Goal: Transaction & Acquisition: Purchase product/service

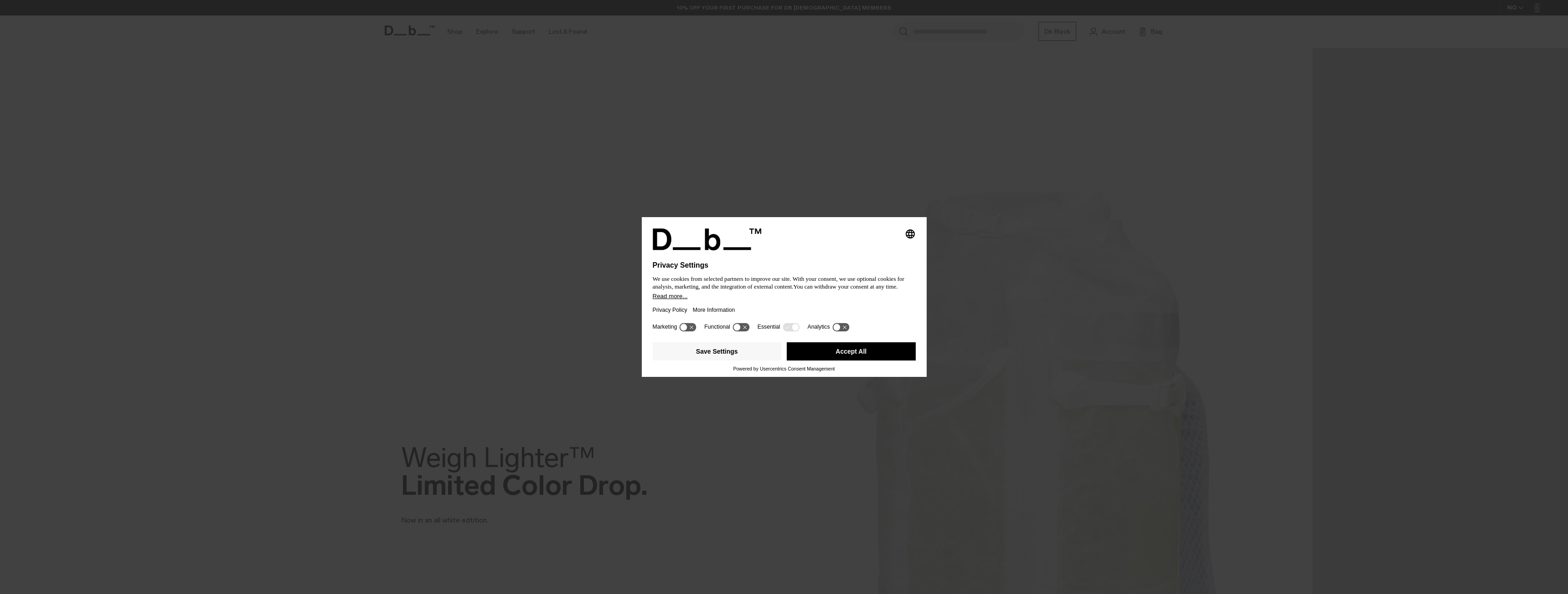
click at [844, 356] on button "Accept All" at bounding box center [851, 351] width 129 height 18
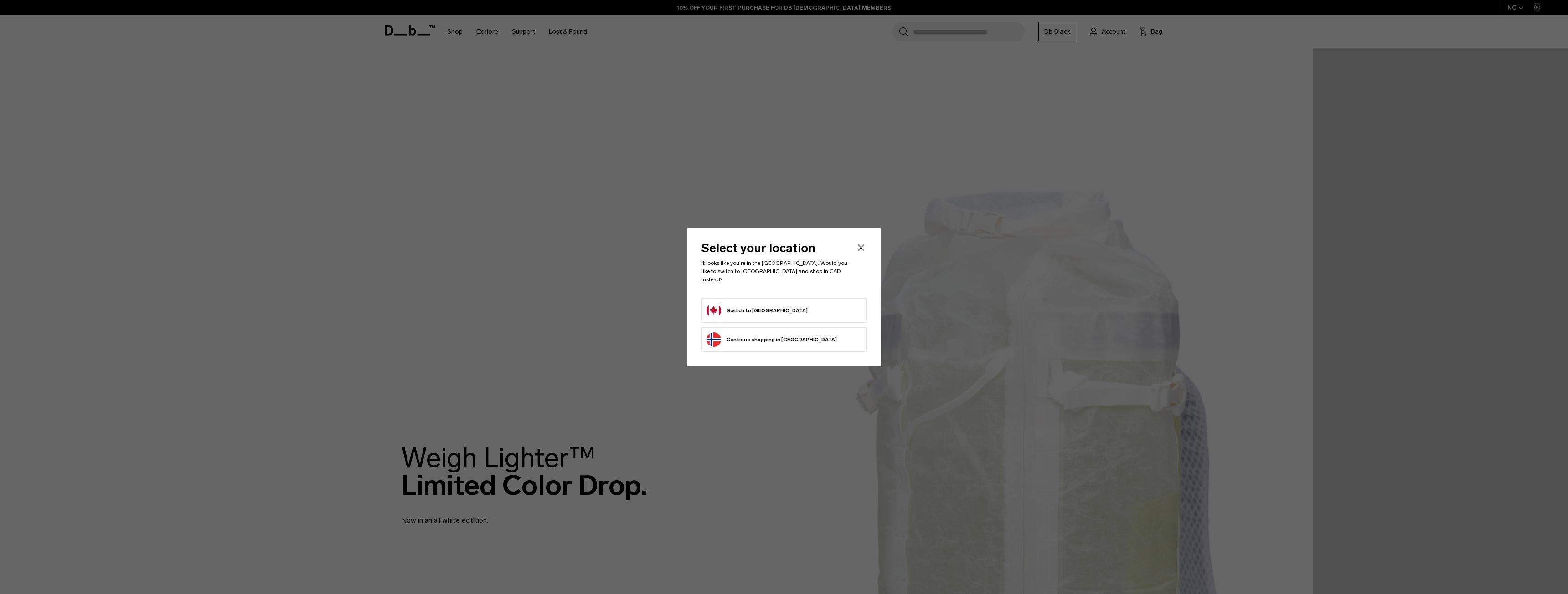
click at [744, 304] on button "Switch to Canada" at bounding box center [757, 311] width 101 height 14
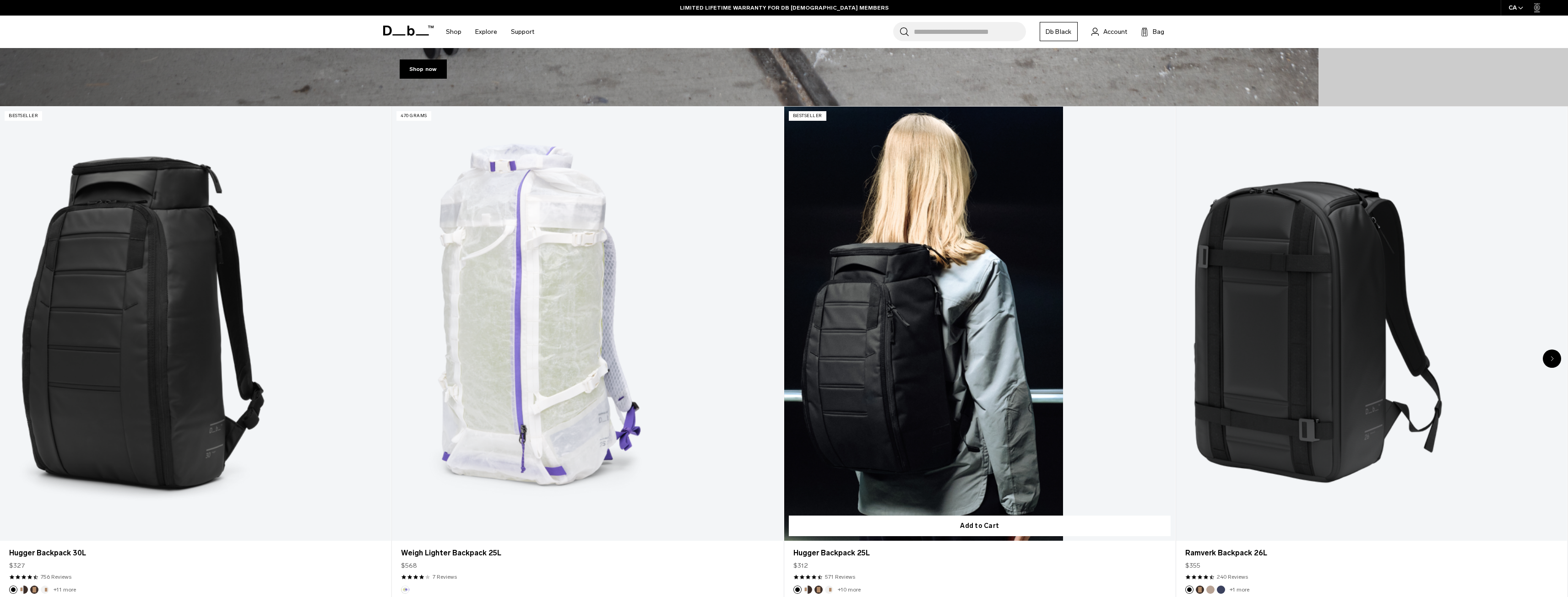
scroll to position [913, 0]
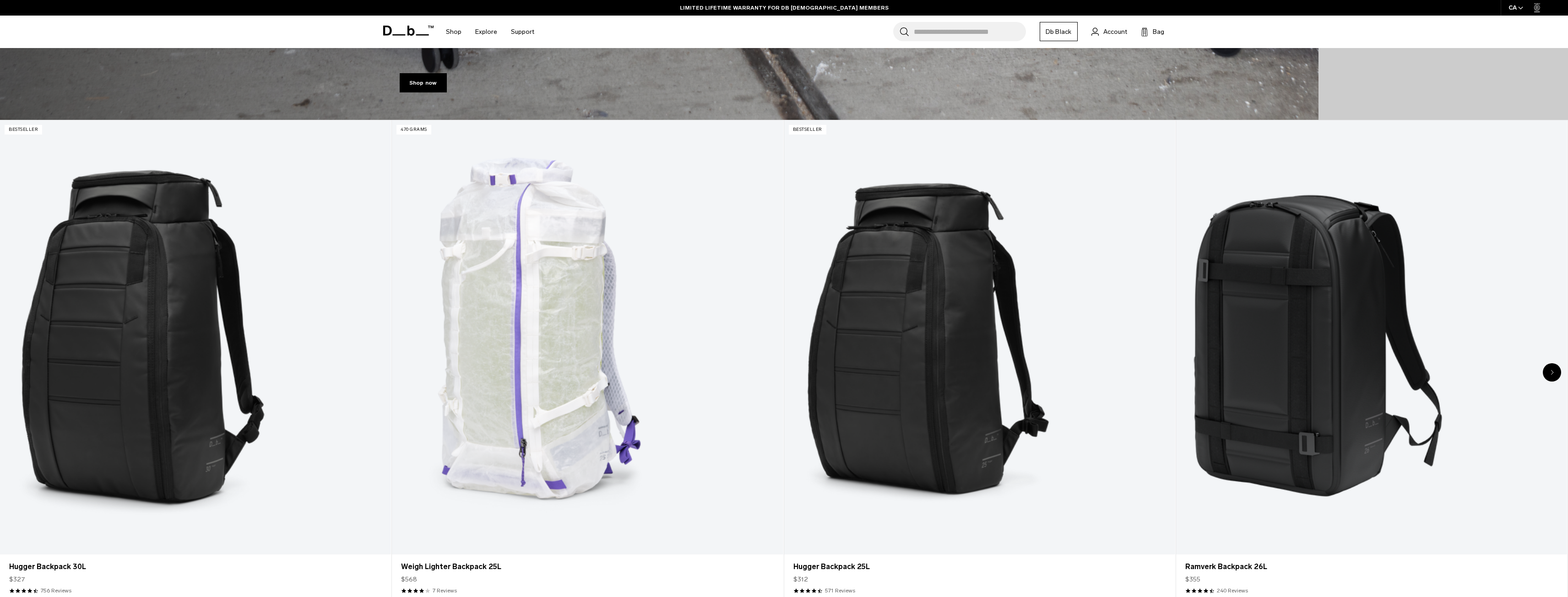
click at [1552, 371] on icon "Next slide" at bounding box center [1552, 372] width 3 height 5
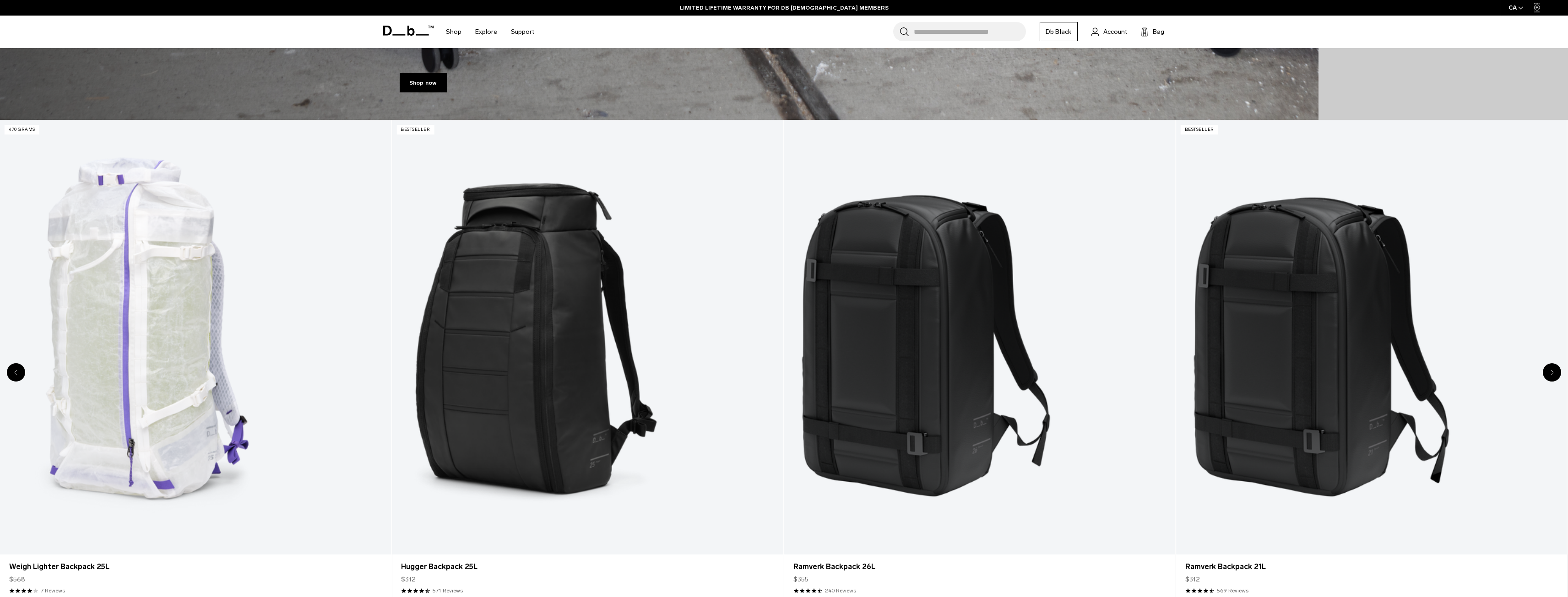
click at [1552, 371] on icon "Next slide" at bounding box center [1552, 372] width 3 height 5
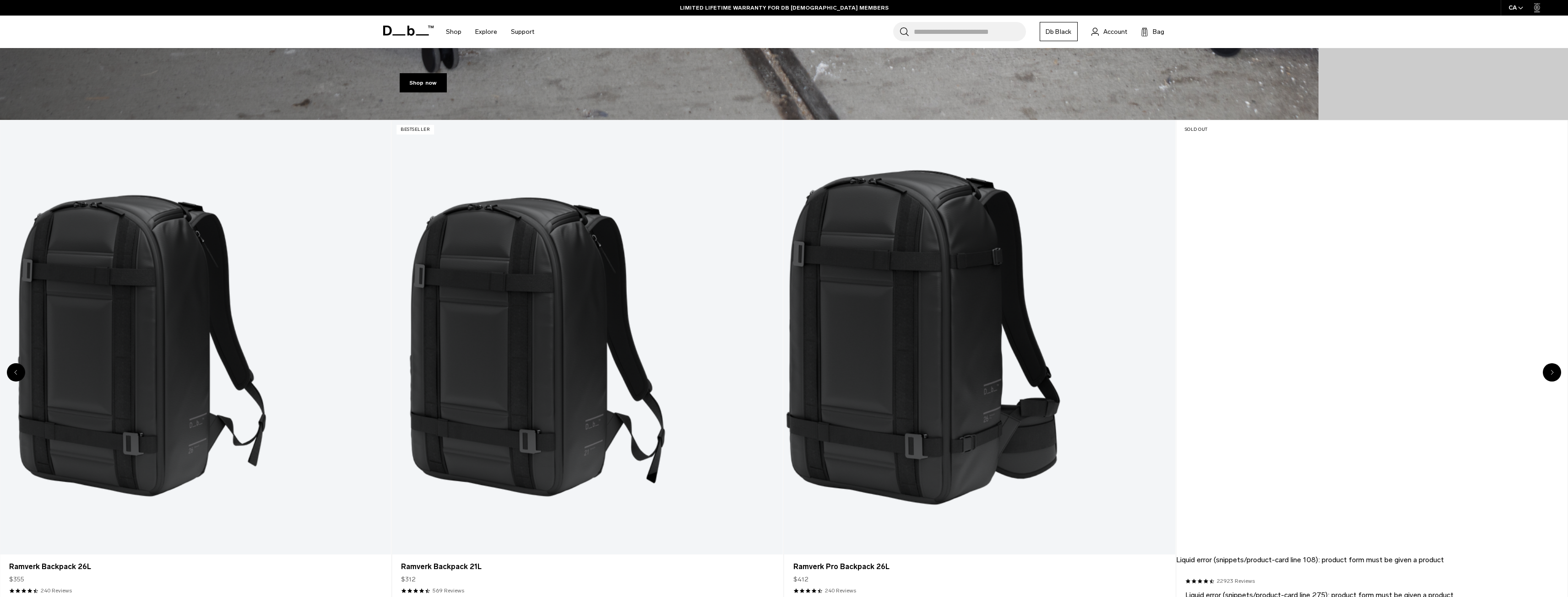
click at [1552, 371] on icon "Next slide" at bounding box center [1552, 372] width 3 height 5
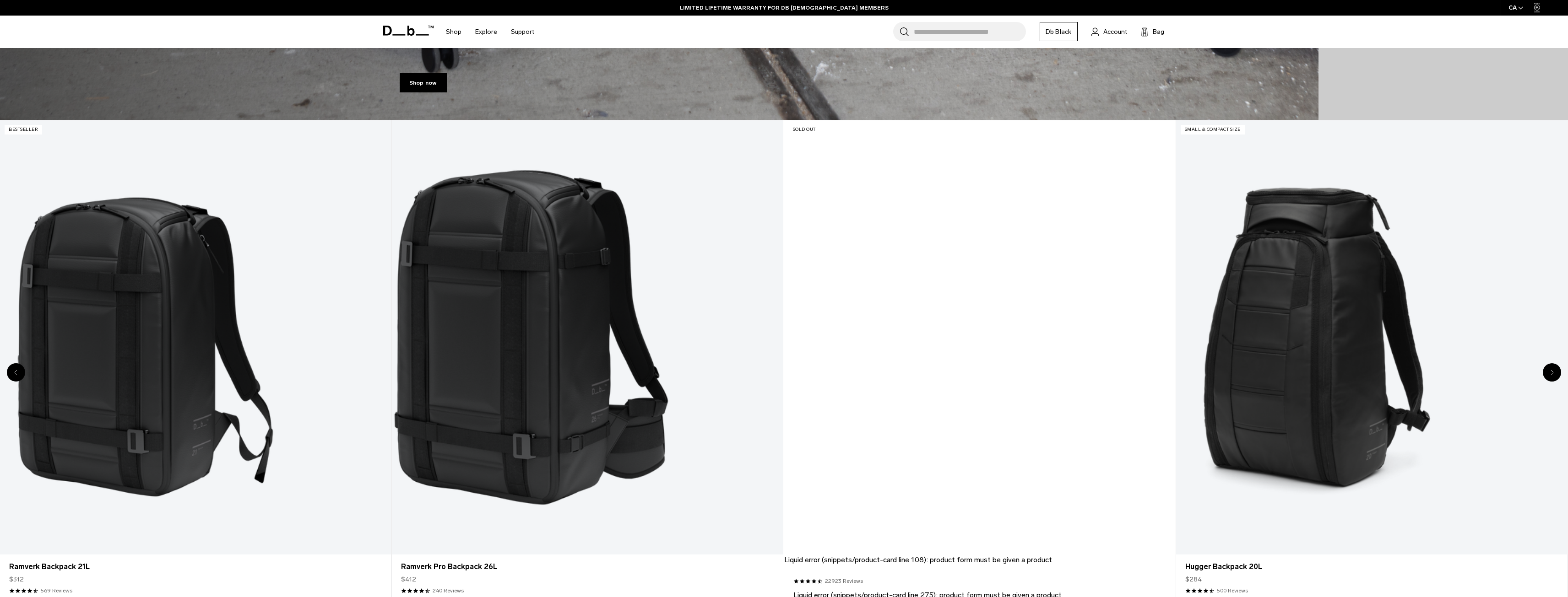
click at [1552, 371] on icon "Next slide" at bounding box center [1552, 372] width 3 height 5
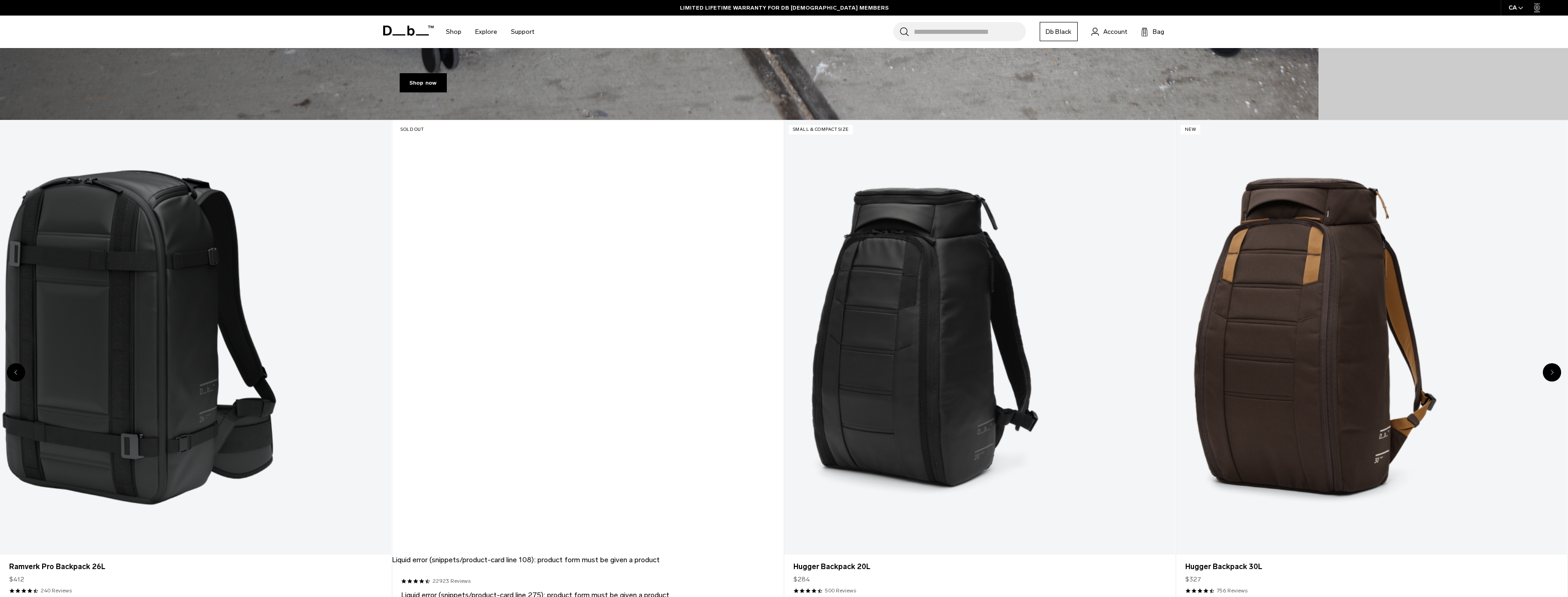
click at [1552, 371] on icon "Next slide" at bounding box center [1552, 372] width 3 height 5
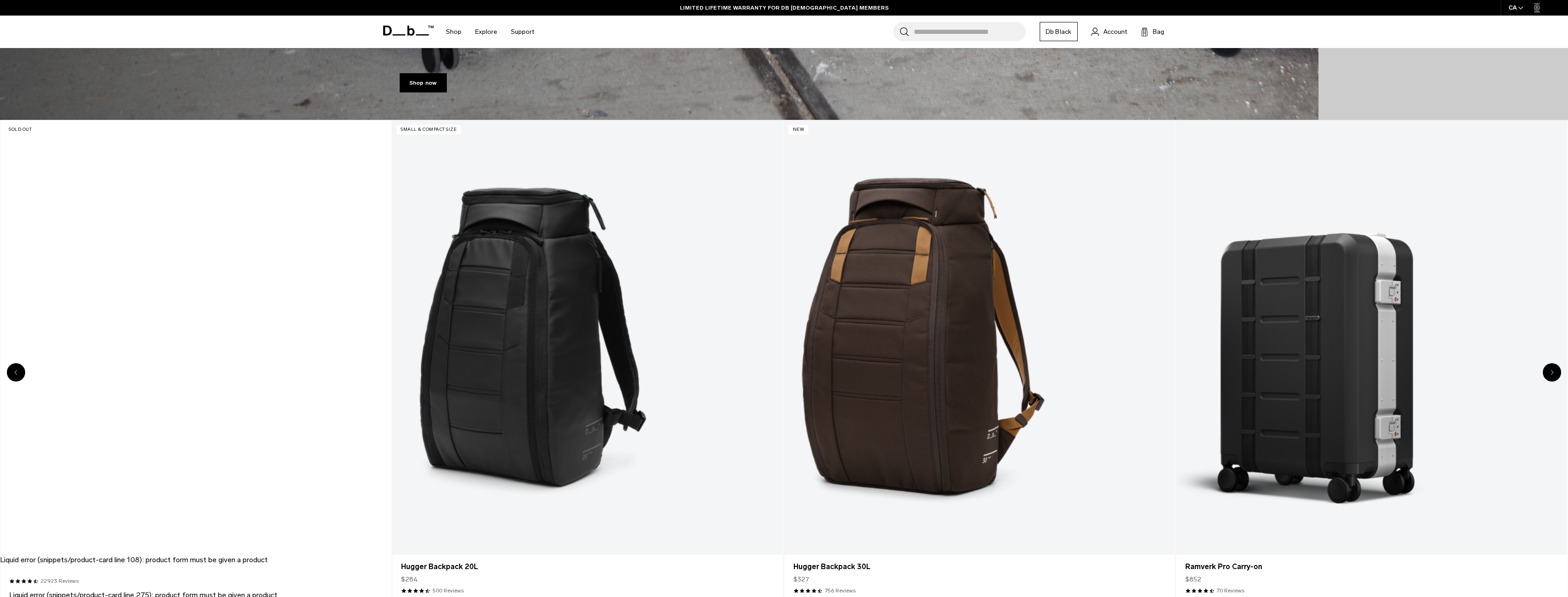
click at [1552, 371] on icon "Next slide" at bounding box center [1552, 372] width 3 height 5
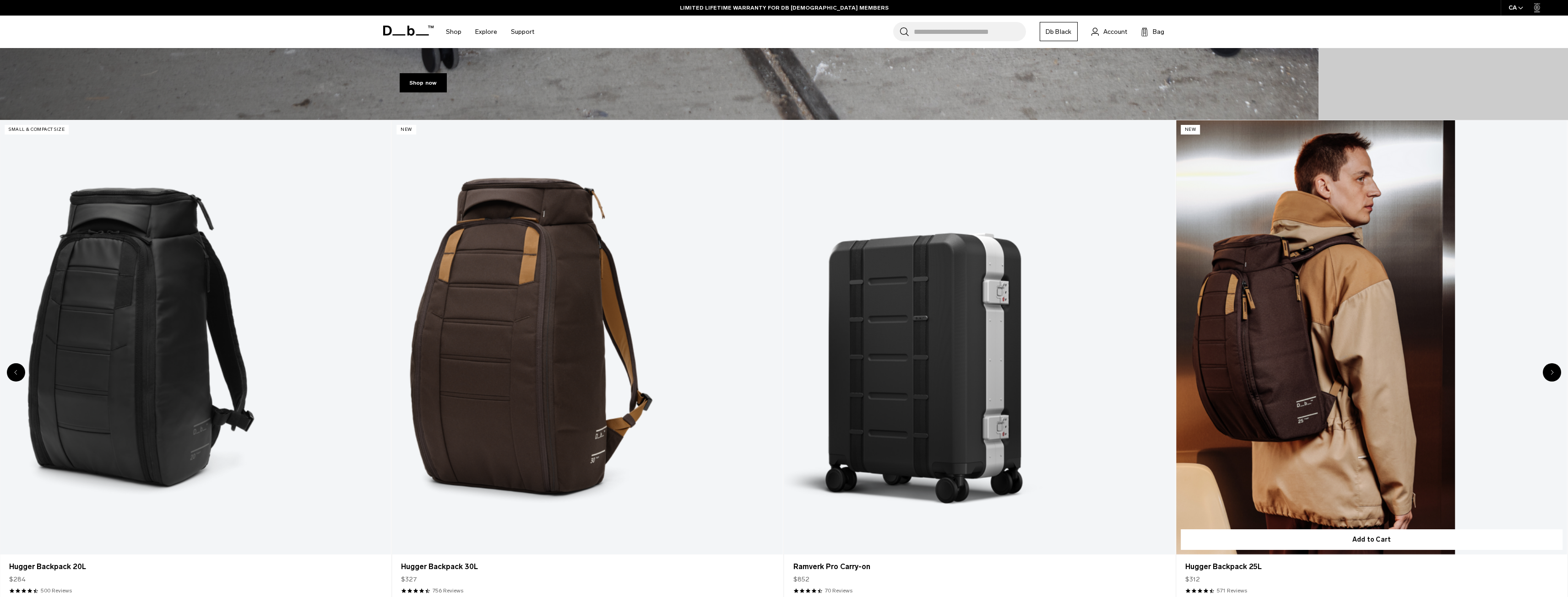
scroll to position [1004, 0]
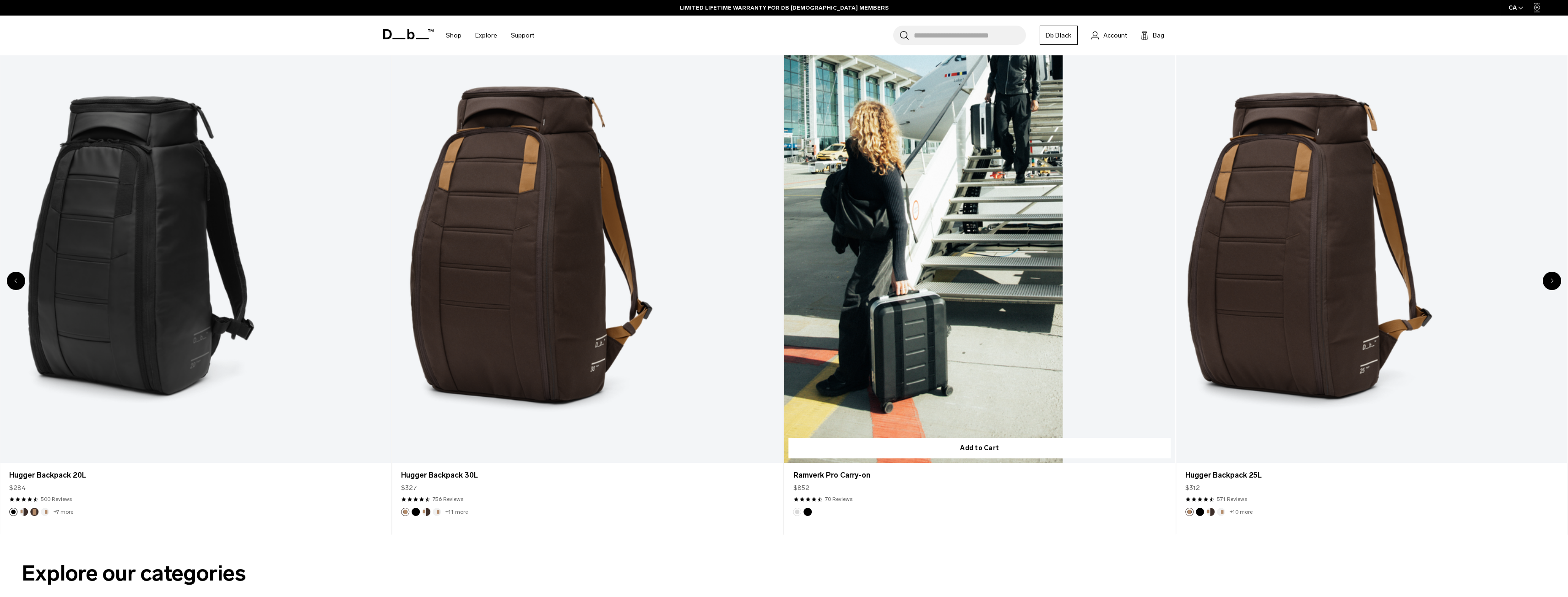
click at [979, 305] on link "Ramverk Pro Carry-on" at bounding box center [979, 246] width 391 height 435
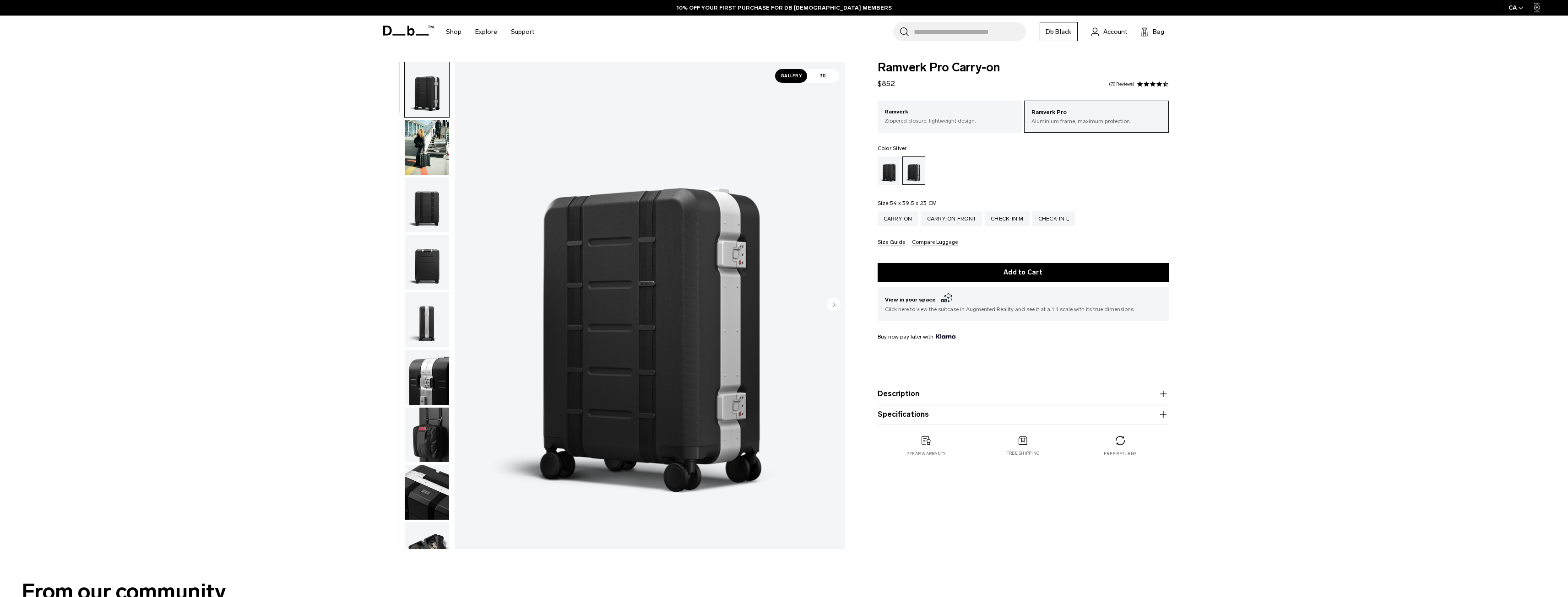
click at [886, 79] on div "$852" at bounding box center [887, 84] width 17 height 11
click at [887, 85] on span "$852" at bounding box center [887, 83] width 17 height 9
click at [1381, 185] on div "**********" at bounding box center [784, 308] width 1568 height 492
click at [1288, 189] on div "**********" at bounding box center [784, 308] width 1568 height 492
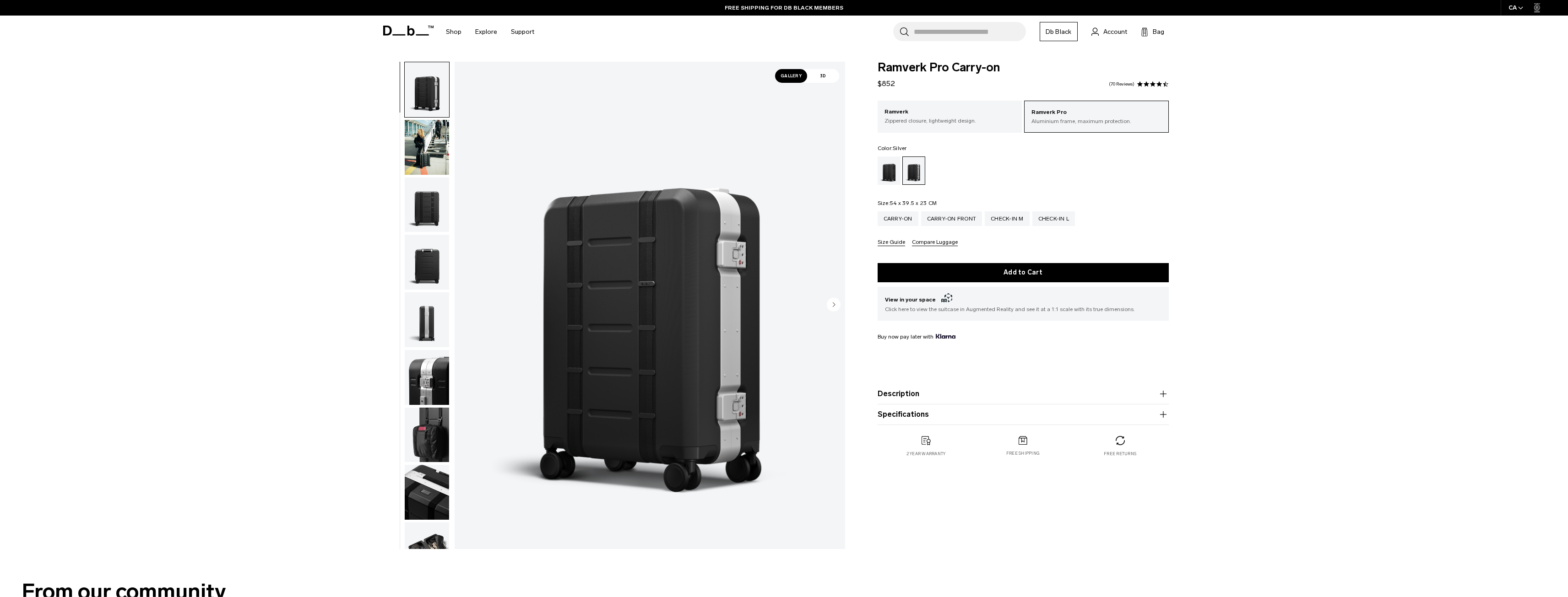
click at [887, 85] on span "$852" at bounding box center [887, 83] width 17 height 9
click at [423, 340] on img "button" at bounding box center [427, 320] width 45 height 55
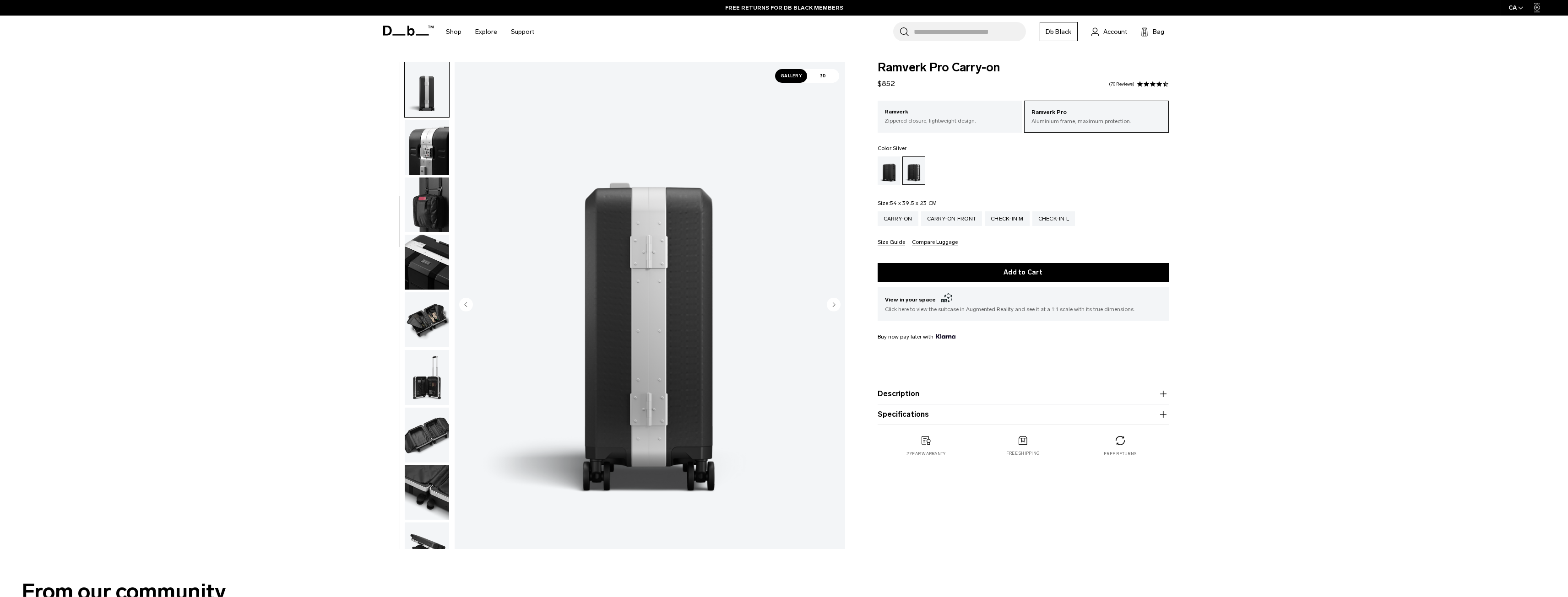
click at [421, 385] on img "button" at bounding box center [427, 378] width 45 height 55
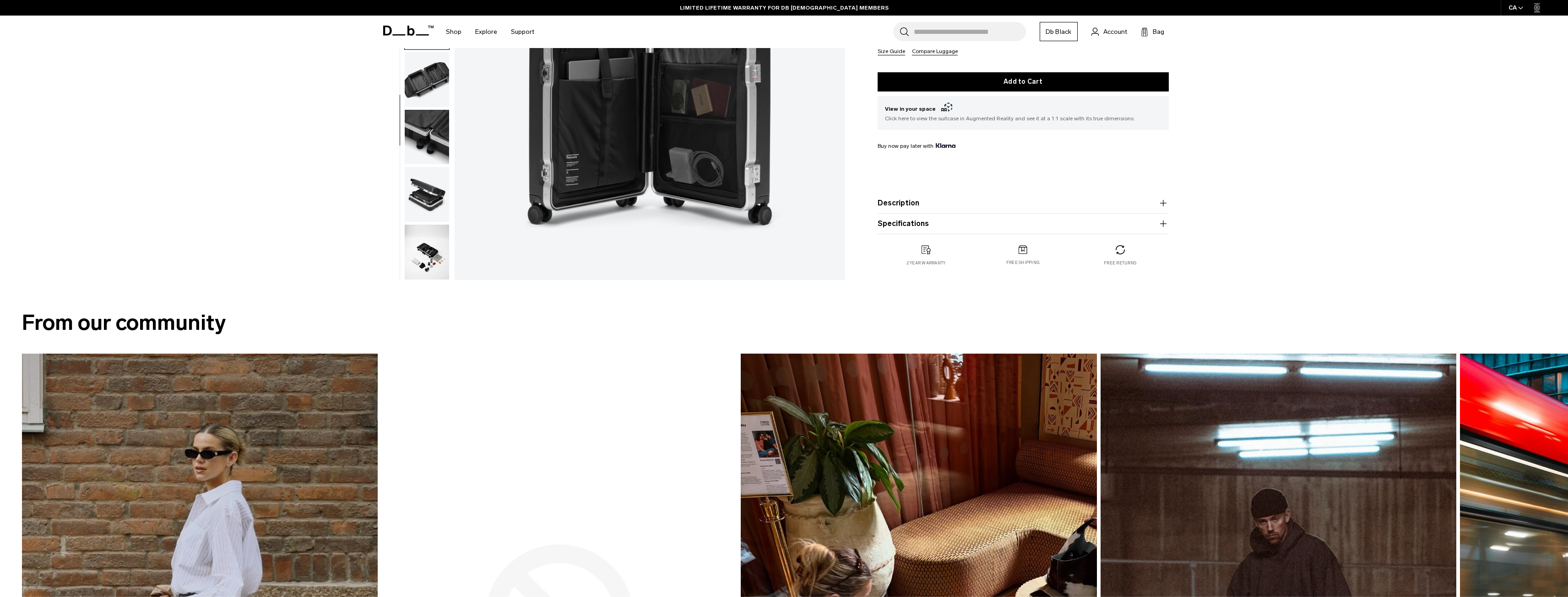
scroll to position [275, 0]
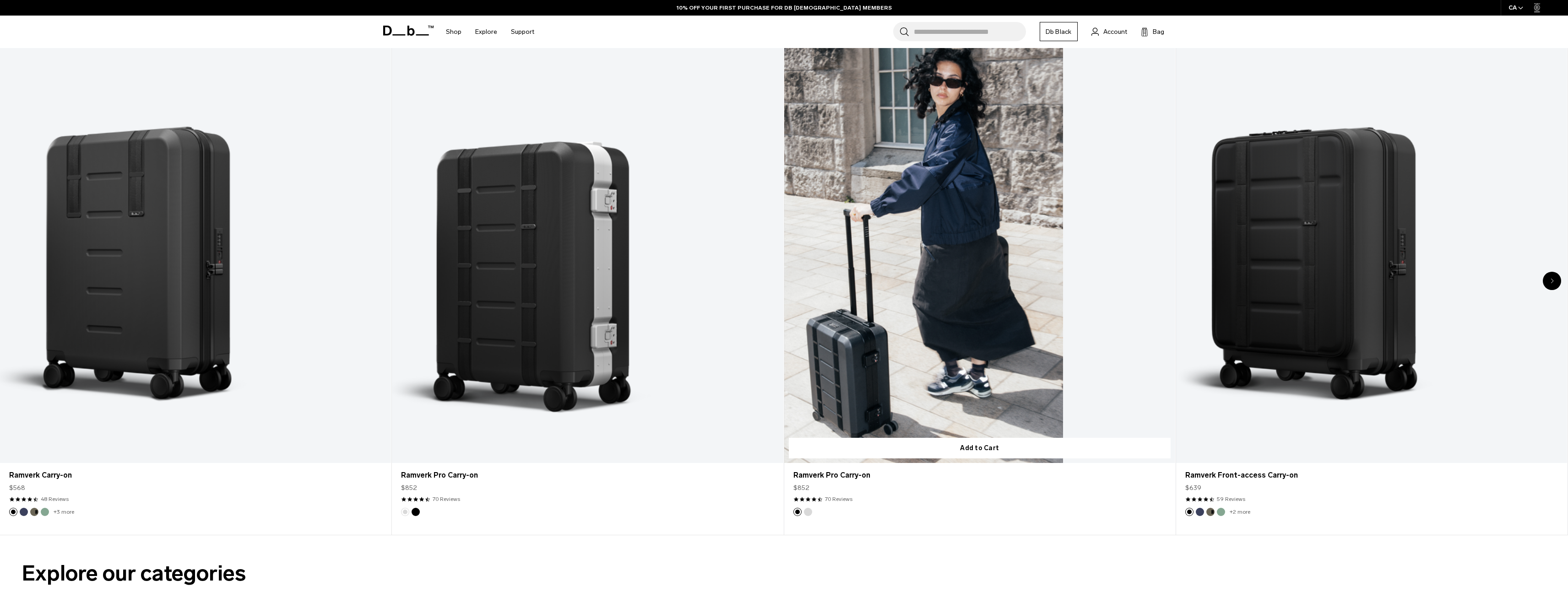
click at [943, 343] on link "Ramverk Pro Carry-on" at bounding box center [979, 246] width 391 height 435
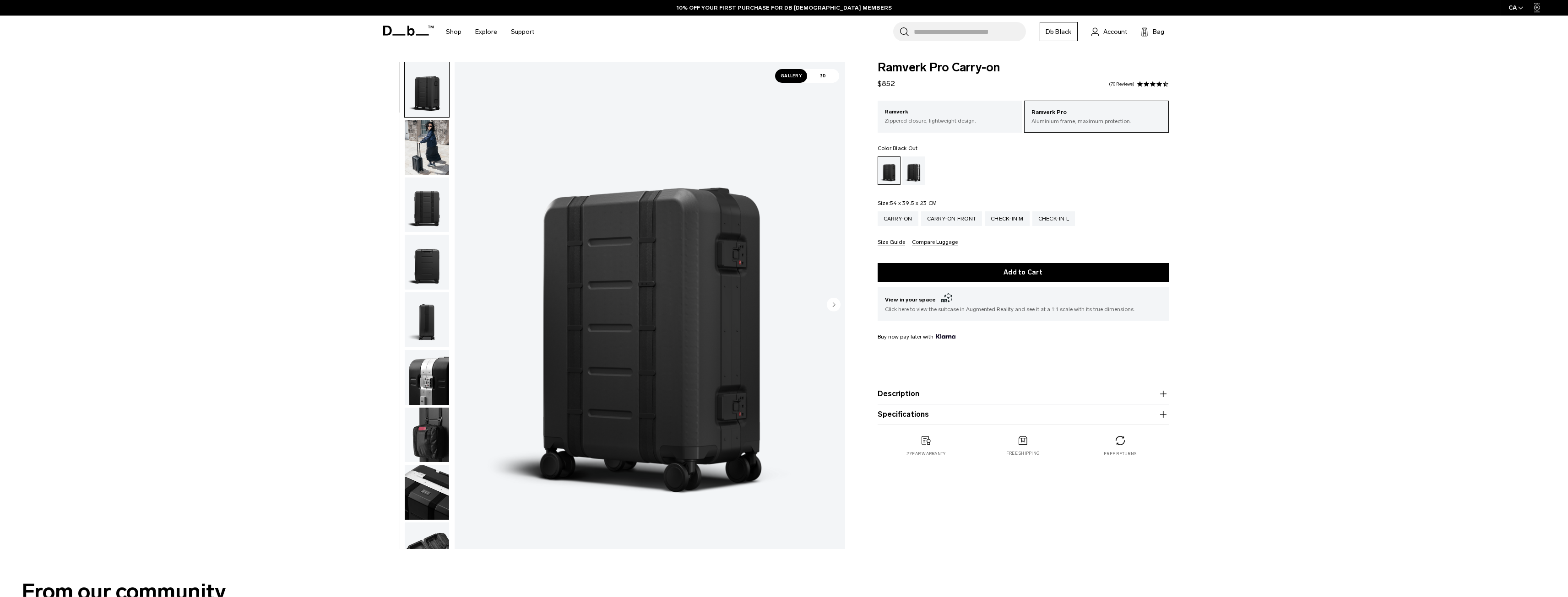
click at [441, 168] on img "button" at bounding box center [427, 147] width 45 height 55
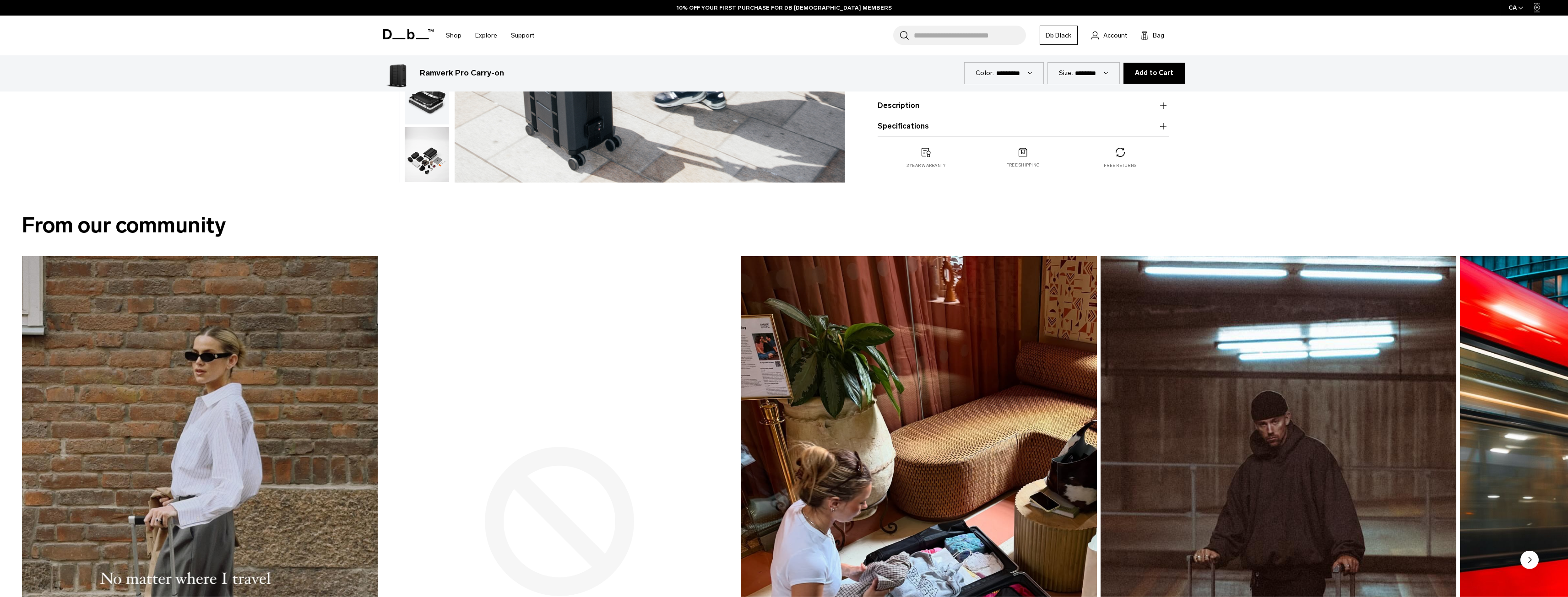
scroll to position [275, 0]
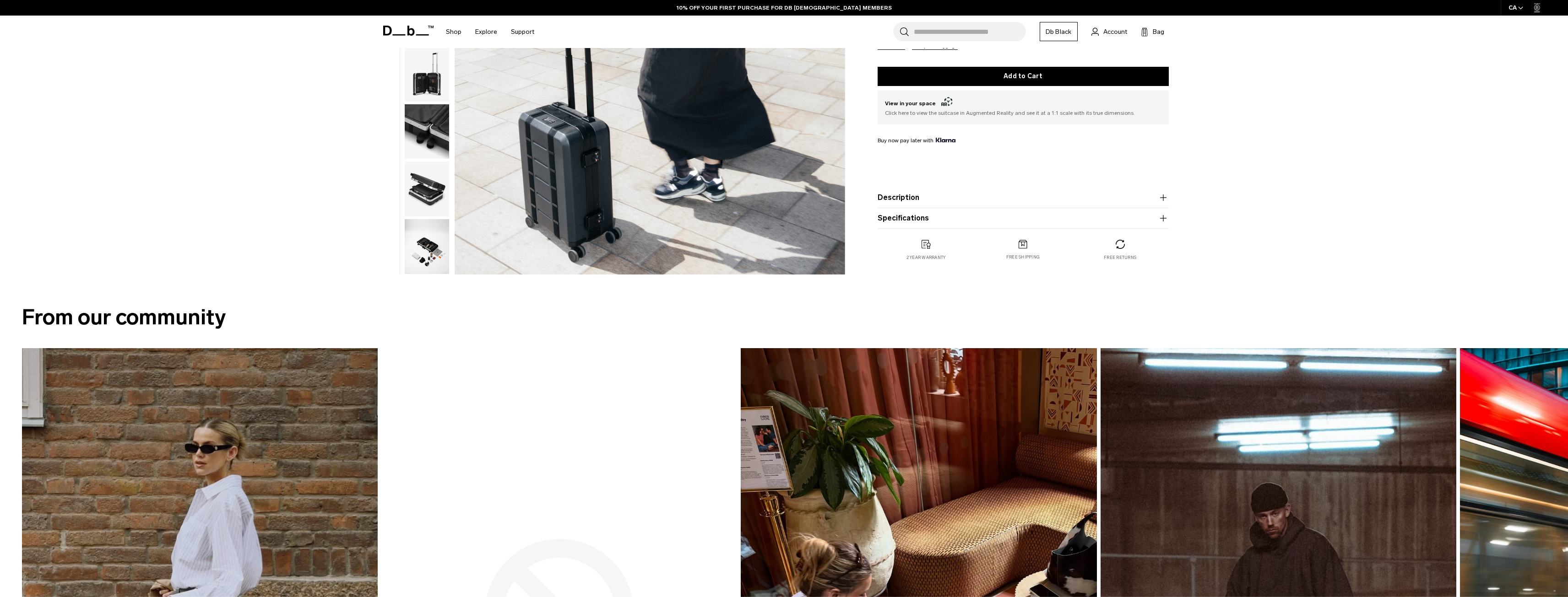
click at [429, 249] on img "button" at bounding box center [427, 247] width 45 height 55
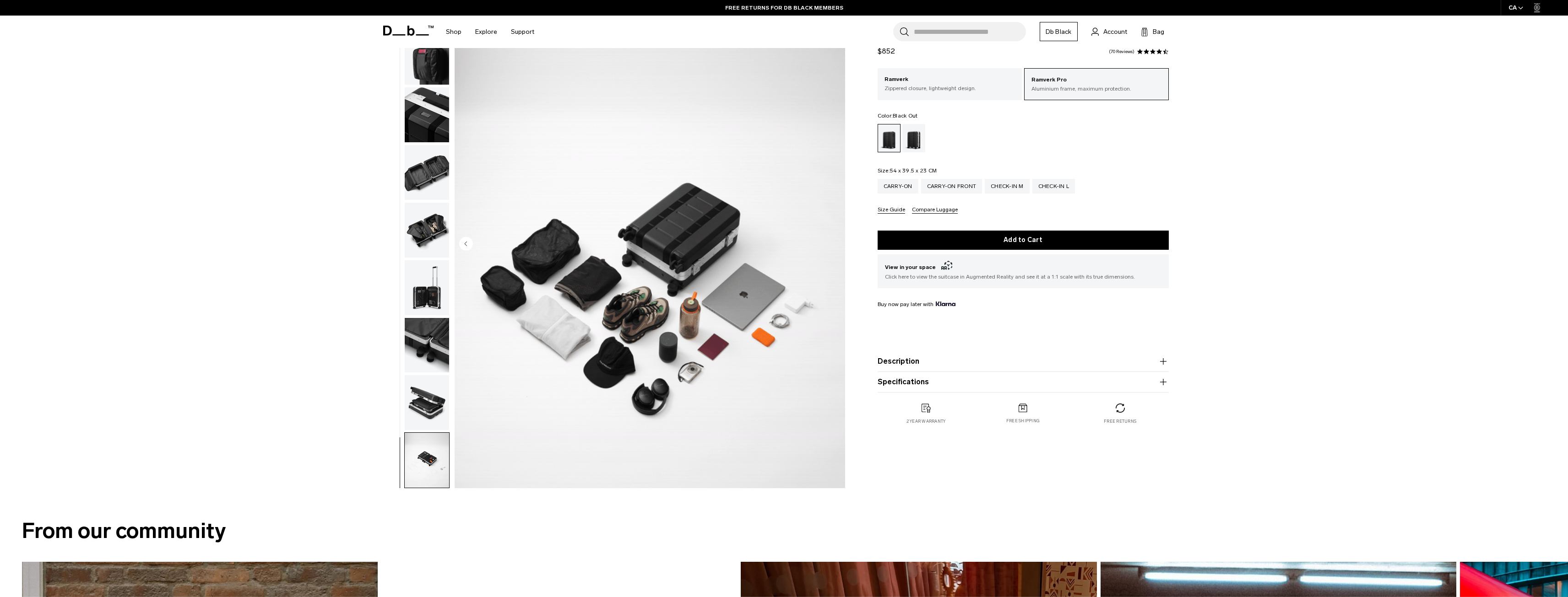
scroll to position [0, 0]
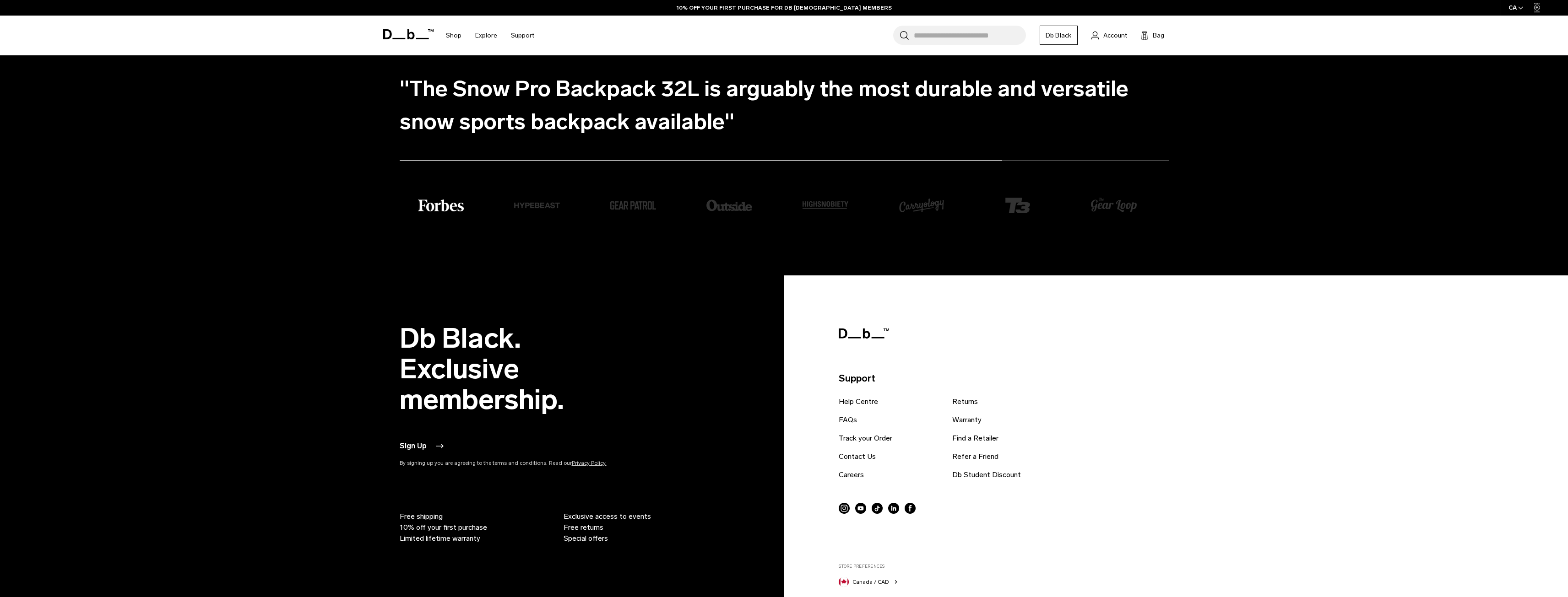
scroll to position [3659, 0]
